Goal: Find specific page/section: Find specific page/section

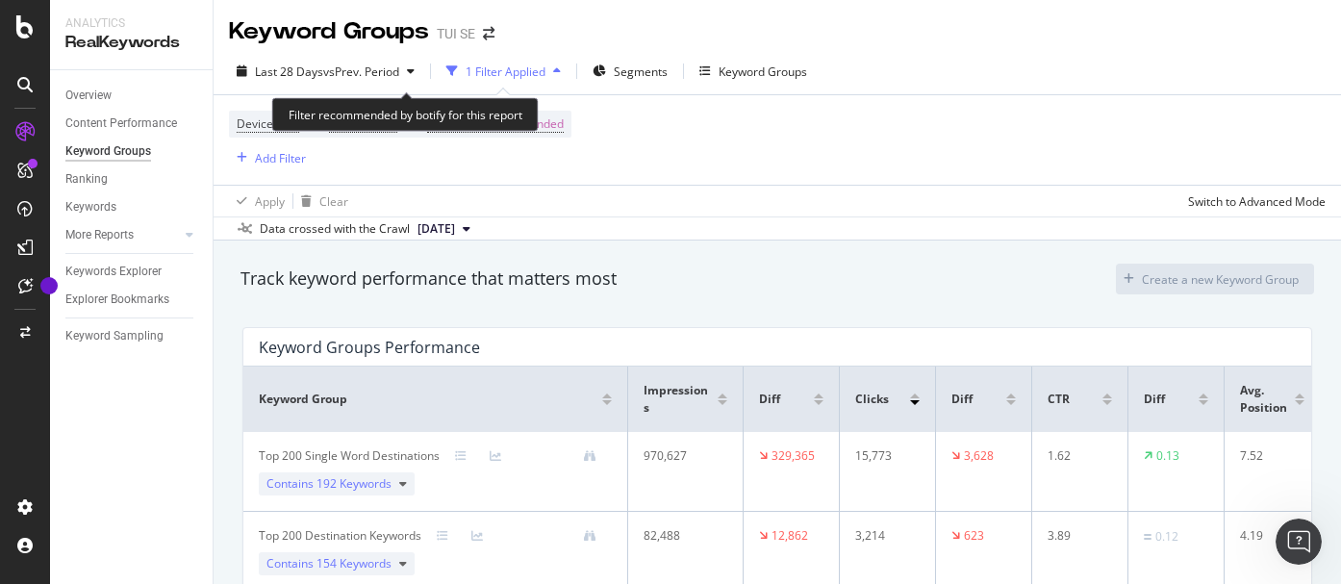
scroll to position [157, 0]
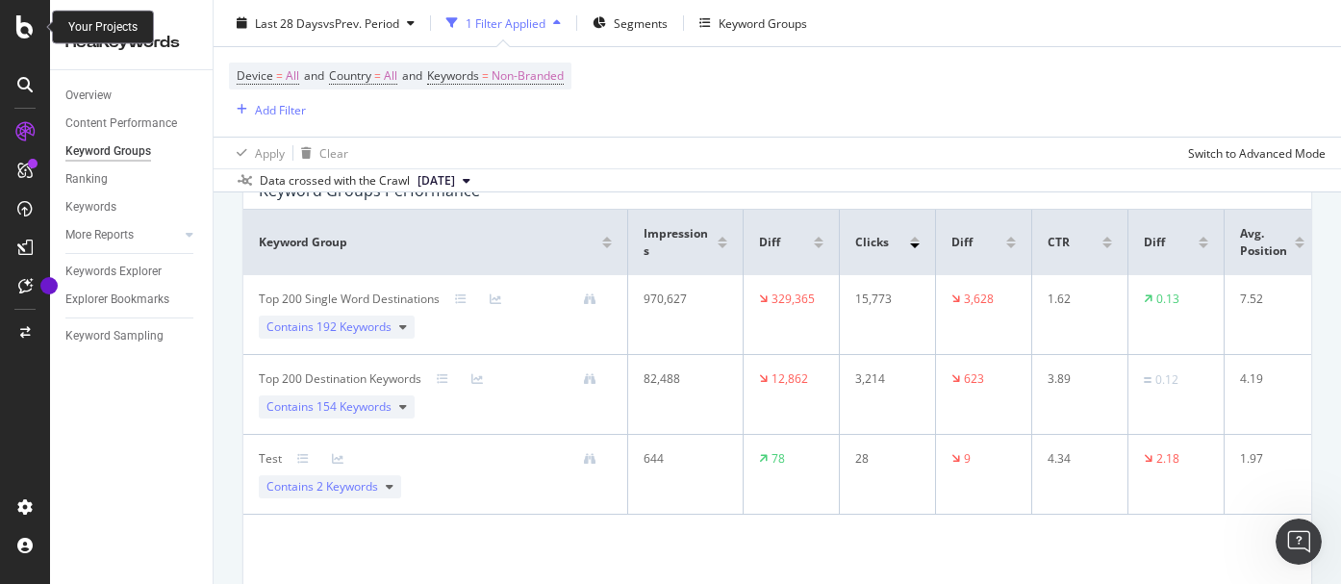
click at [24, 31] on icon at bounding box center [24, 26] width 17 height 23
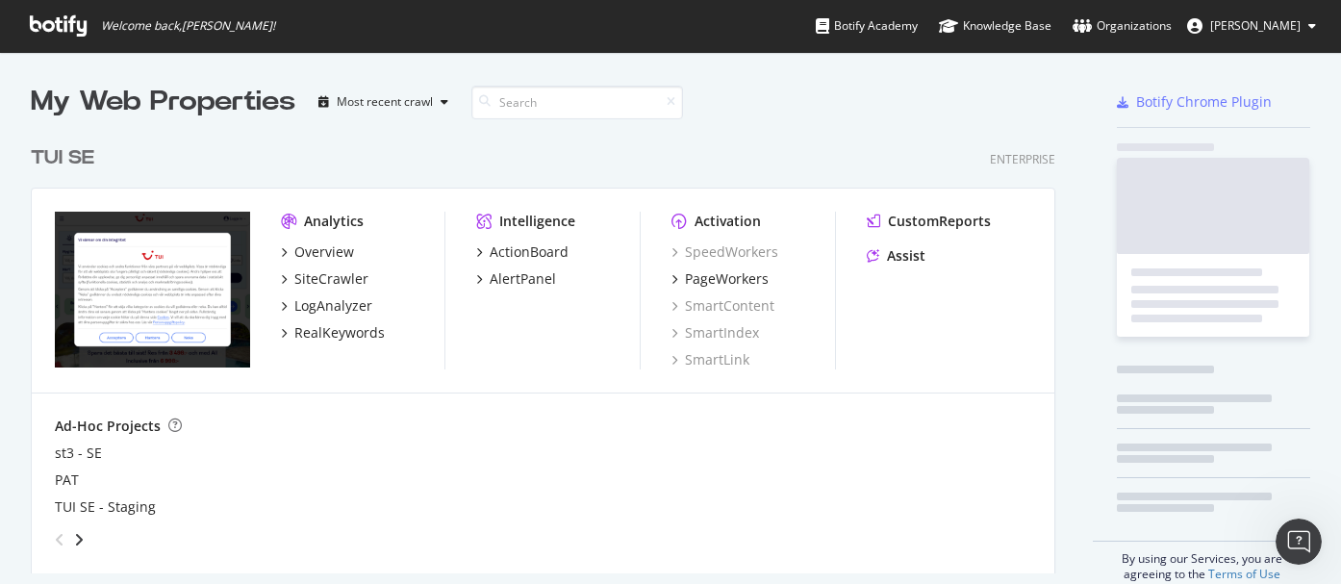
scroll to position [584, 1341]
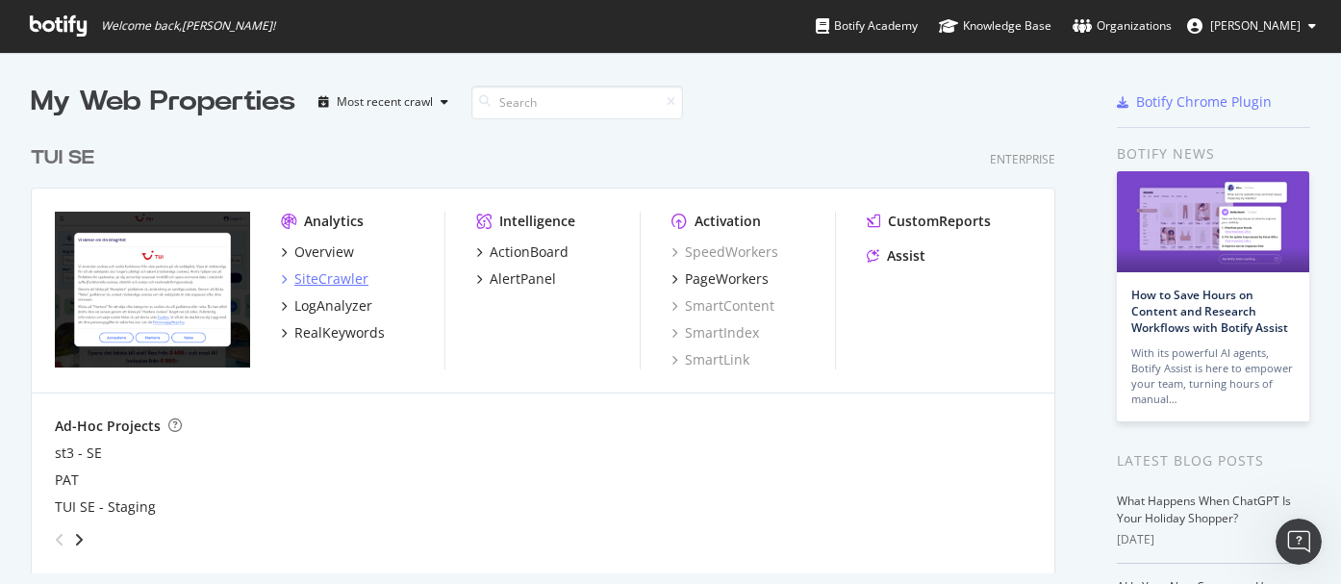
click at [319, 280] on div "SiteCrawler" at bounding box center [331, 278] width 74 height 19
